Goal: Task Accomplishment & Management: Manage account settings

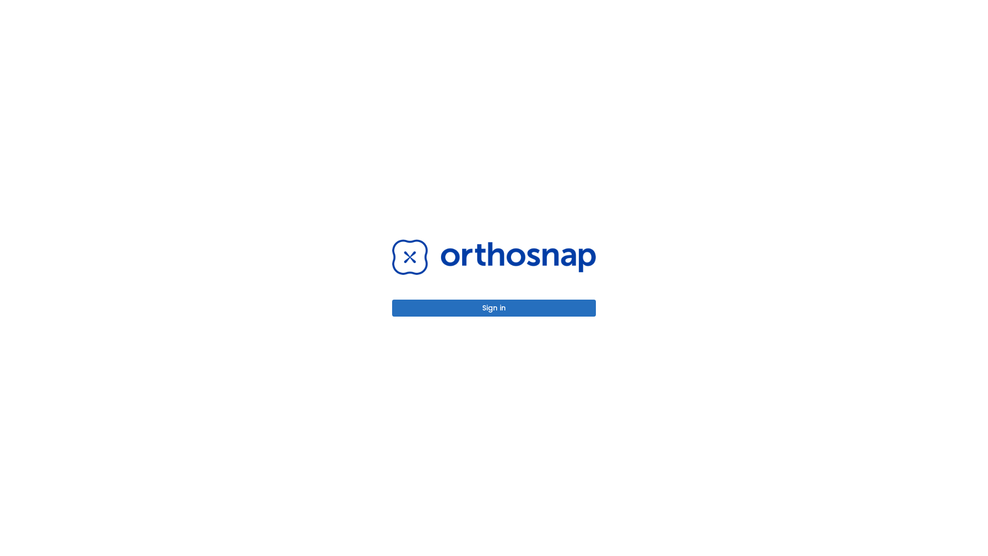
click at [494, 308] on button "Sign in" at bounding box center [494, 308] width 204 height 17
